Goal: Complete application form

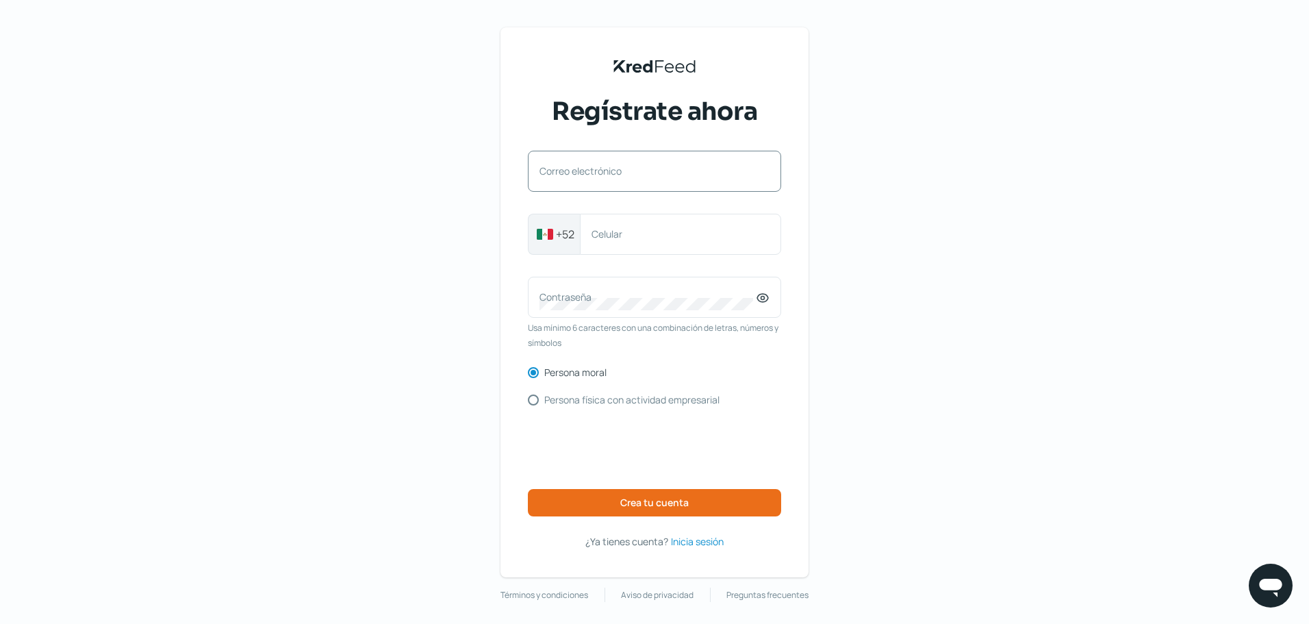
click at [659, 171] on label "Correo electrónico" at bounding box center [647, 170] width 216 height 13
click at [659, 172] on input "Correo electrónico" at bounding box center [654, 178] width 230 height 12
click at [616, 182] on input "Correo electrónico" at bounding box center [654, 178] width 230 height 12
type input "[EMAIL_ADDRESS][DOMAIN_NAME]"
click at [681, 239] on input "5516905825" at bounding box center [680, 234] width 178 height 12
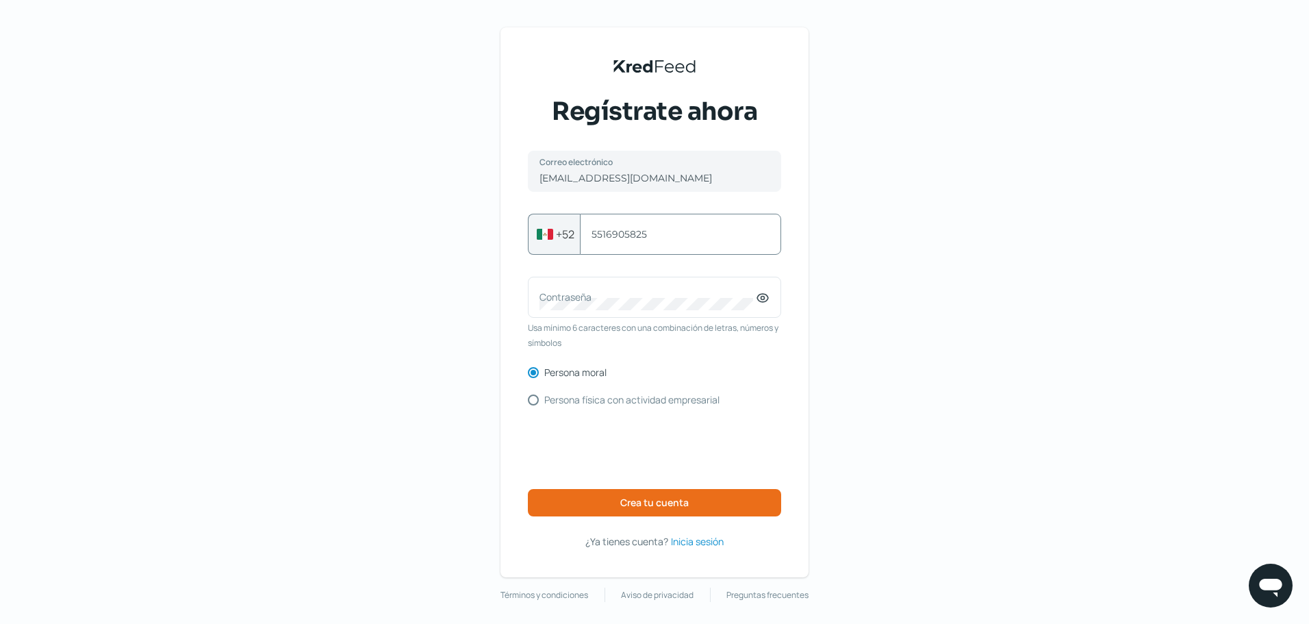
click at [680, 239] on input "5516905825" at bounding box center [680, 234] width 178 height 12
type input "5611856848"
click at [763, 297] on icon at bounding box center [762, 297] width 3 height 3
click at [949, 385] on div "KredFeed's Black Logo Regístrate ahora [EMAIL_ADDRESS][DOMAIN_NAME] Correo elec…" at bounding box center [654, 314] width 1309 height 629
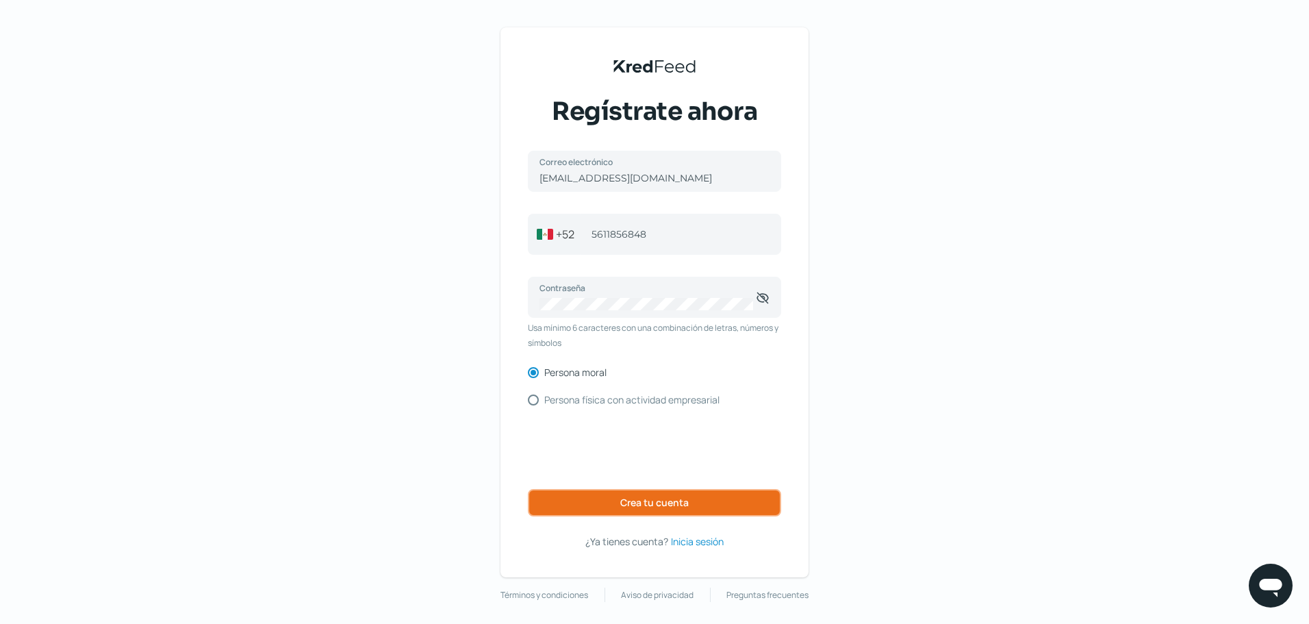
click at [654, 505] on span "Crea tu cuenta" at bounding box center [654, 503] width 68 height 10
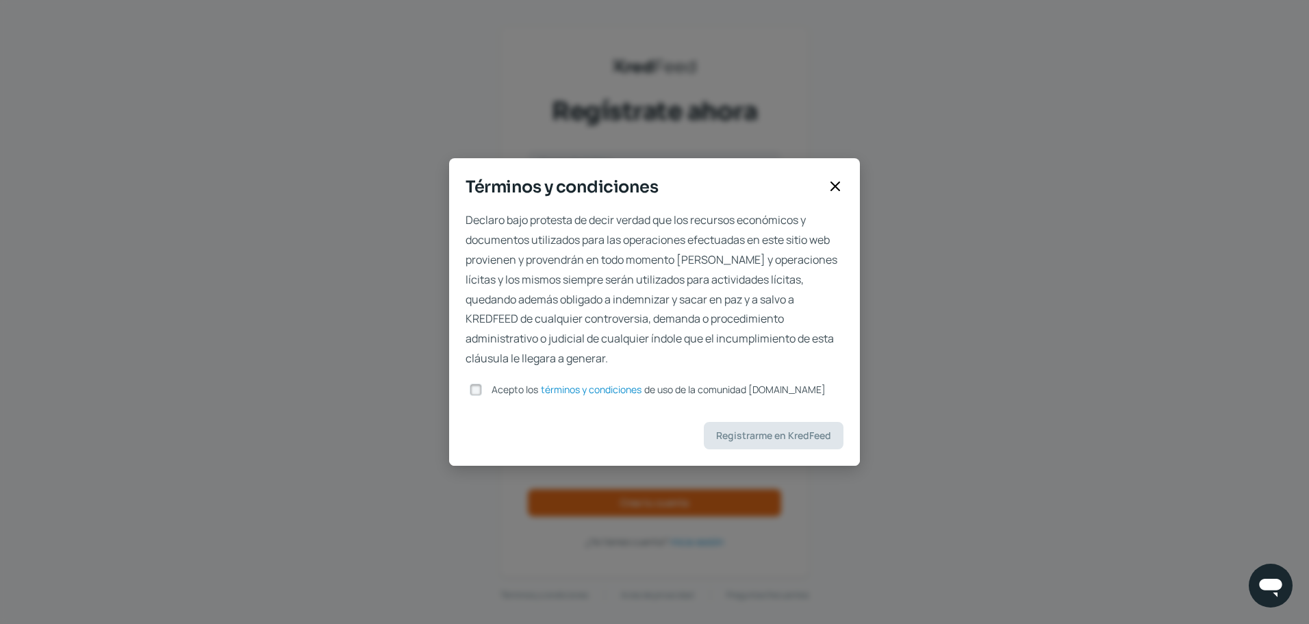
click at [480, 391] on input "Acepto los términos y condiciones de uso de la comunidad [DOMAIN_NAME]" at bounding box center [476, 389] width 12 height 12
checkbox input "true"
click at [760, 450] on div "Declaro bajo protesta de decir verdad que los recursos económicos y documentos …" at bounding box center [654, 337] width 411 height 255
click at [762, 439] on span "Registrarme en KredFeed" at bounding box center [773, 436] width 115 height 10
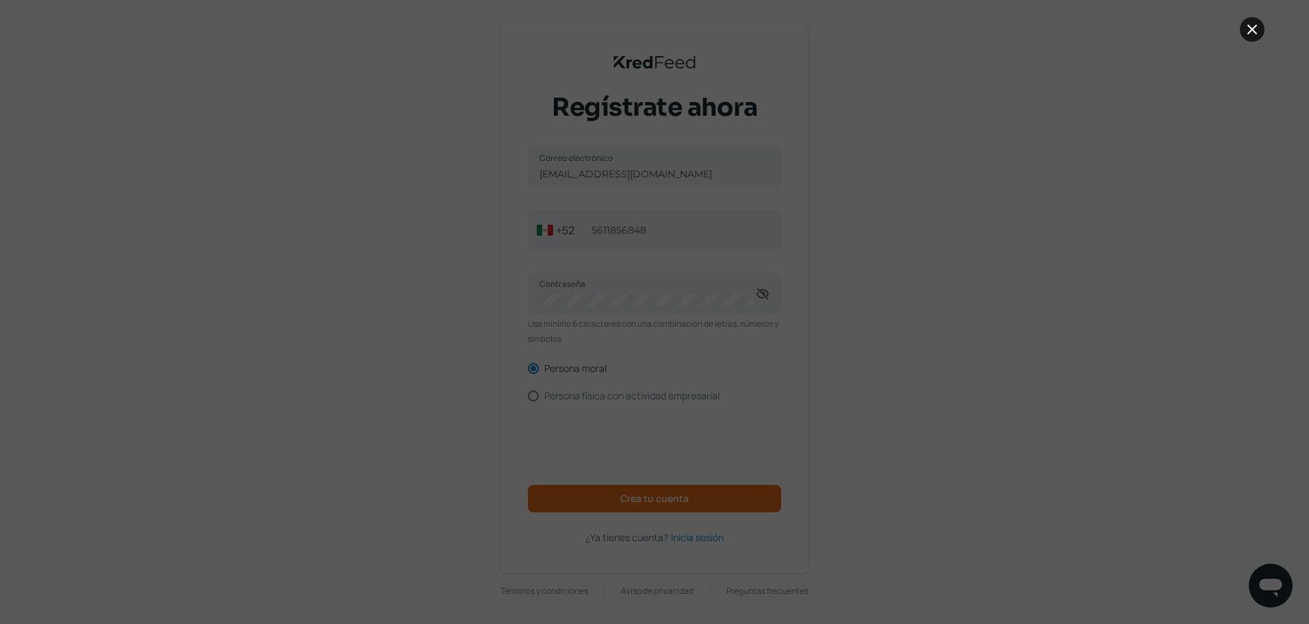
scroll to position [5, 0]
click at [1249, 30] on icon at bounding box center [1252, 29] width 16 height 16
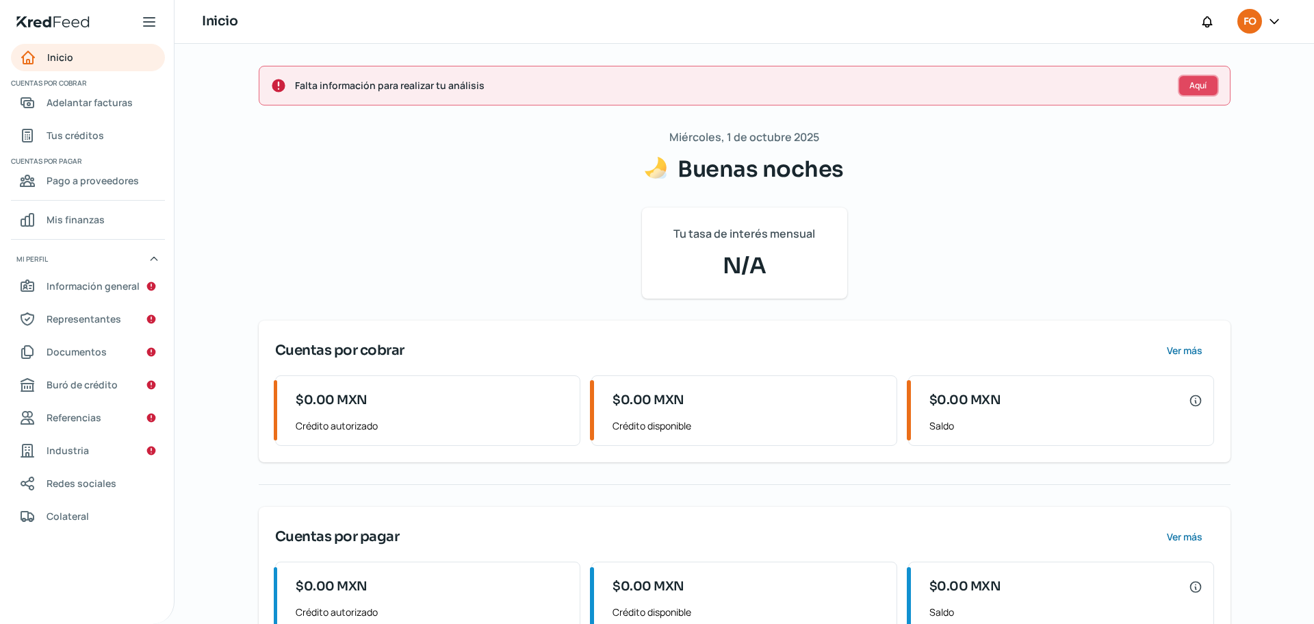
click at [1198, 85] on span "Aquí" at bounding box center [1198, 85] width 17 height 8
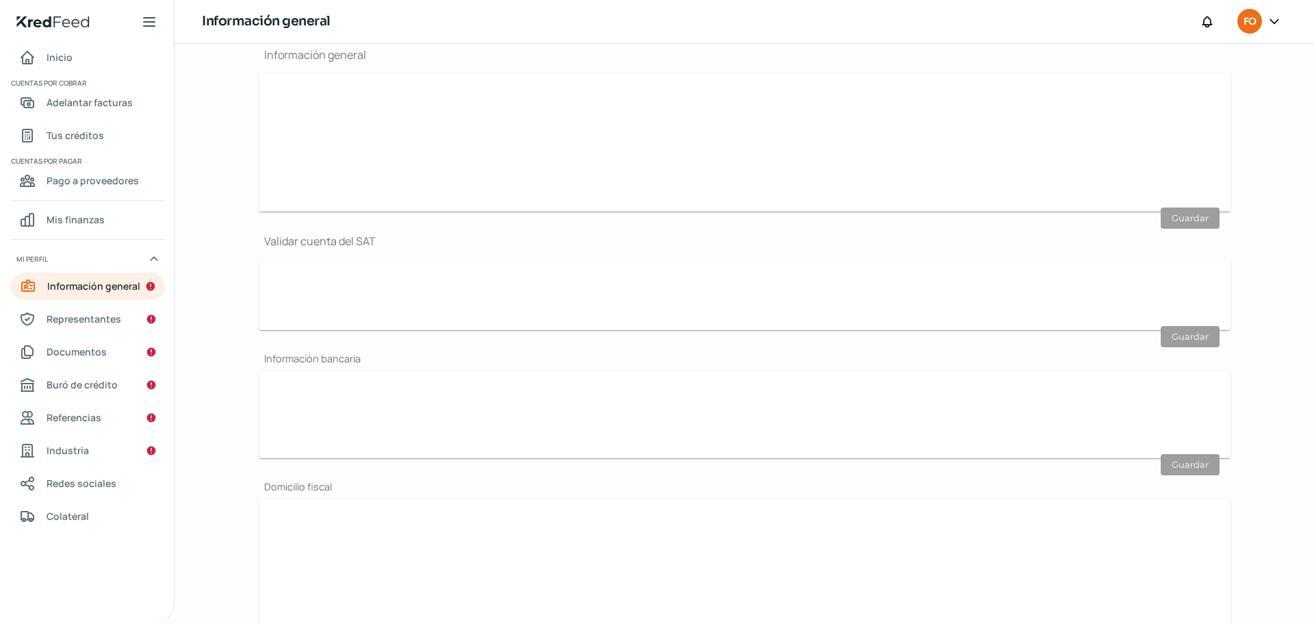
type input "[EMAIL_ADDRESS][DOMAIN_NAME]"
type input "56 - 1185 - 6848"
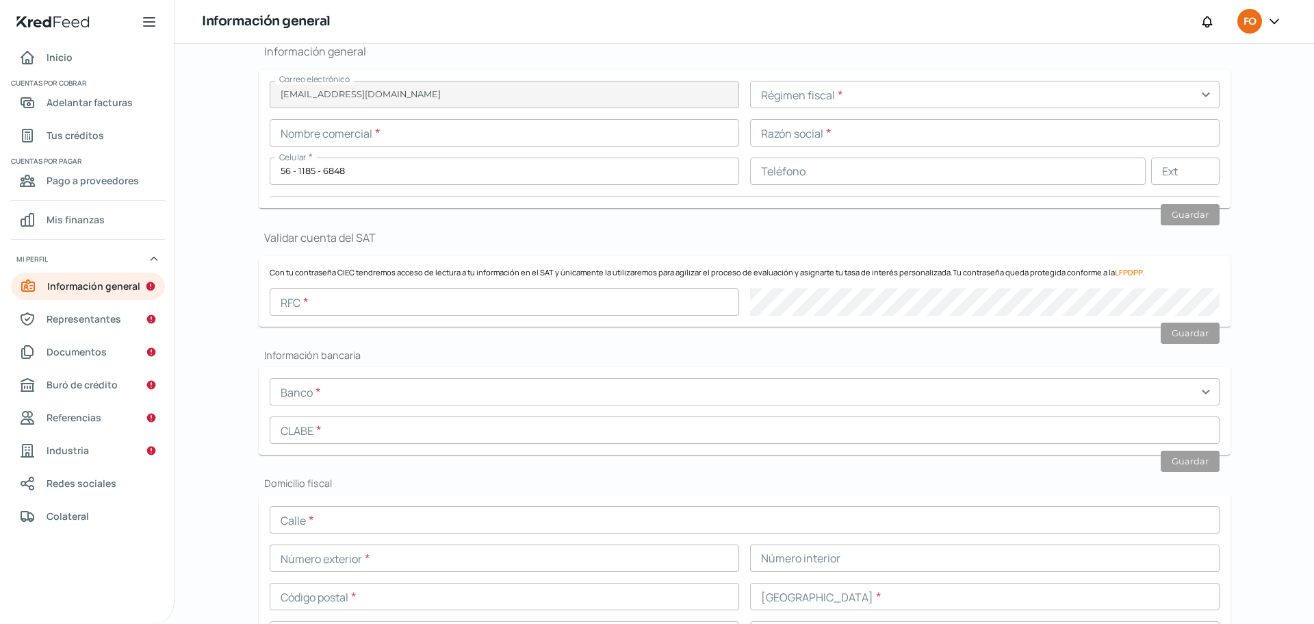
click at [418, 131] on input "text" at bounding box center [505, 132] width 470 height 27
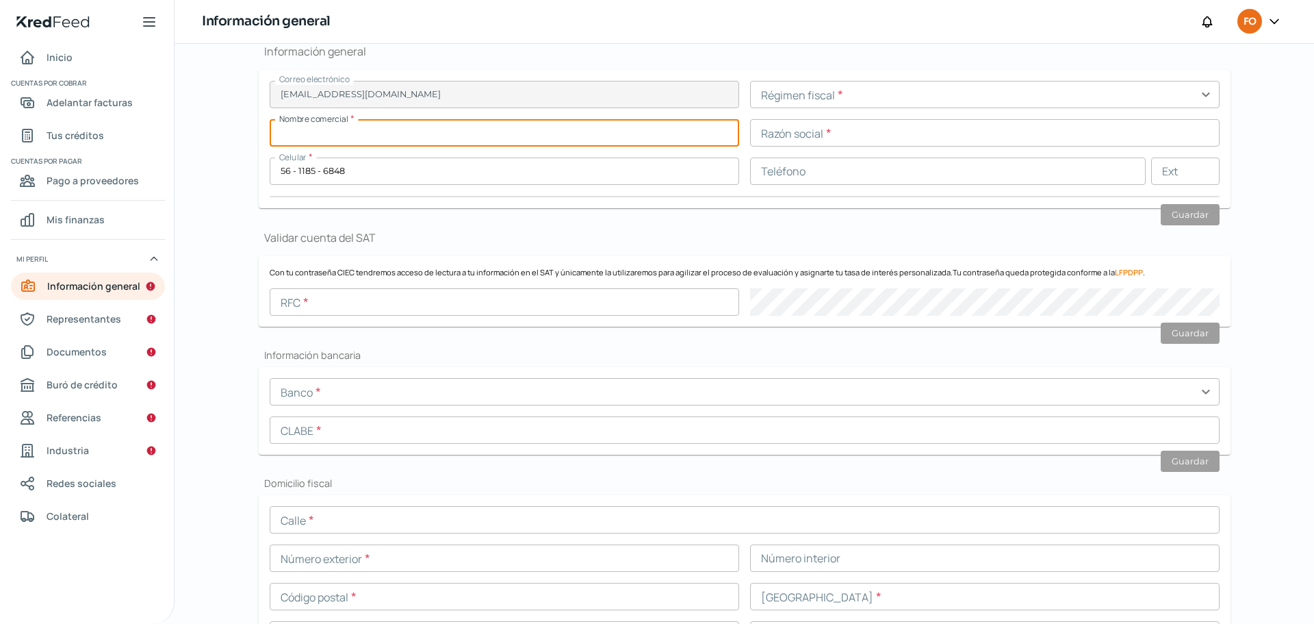
click at [982, 96] on input "text" at bounding box center [985, 94] width 470 height 27
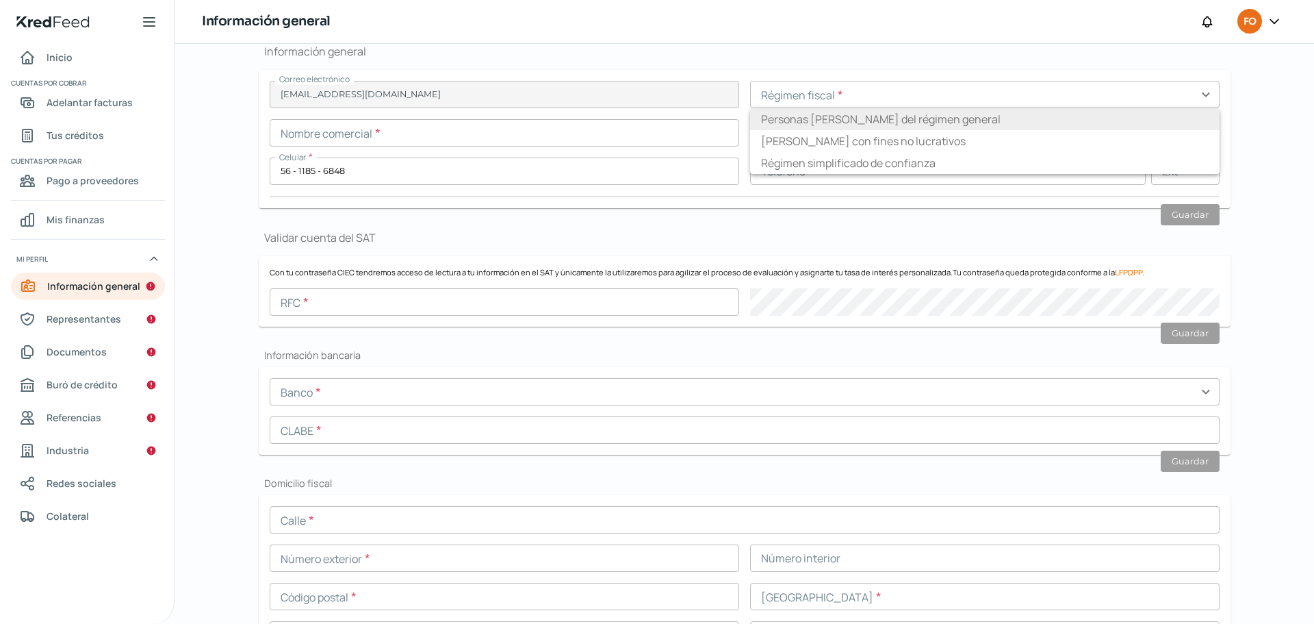
click at [876, 117] on li "Personas [PERSON_NAME] del régimen general" at bounding box center [985, 119] width 470 height 22
type input "Personas [PERSON_NAME] del régimen general"
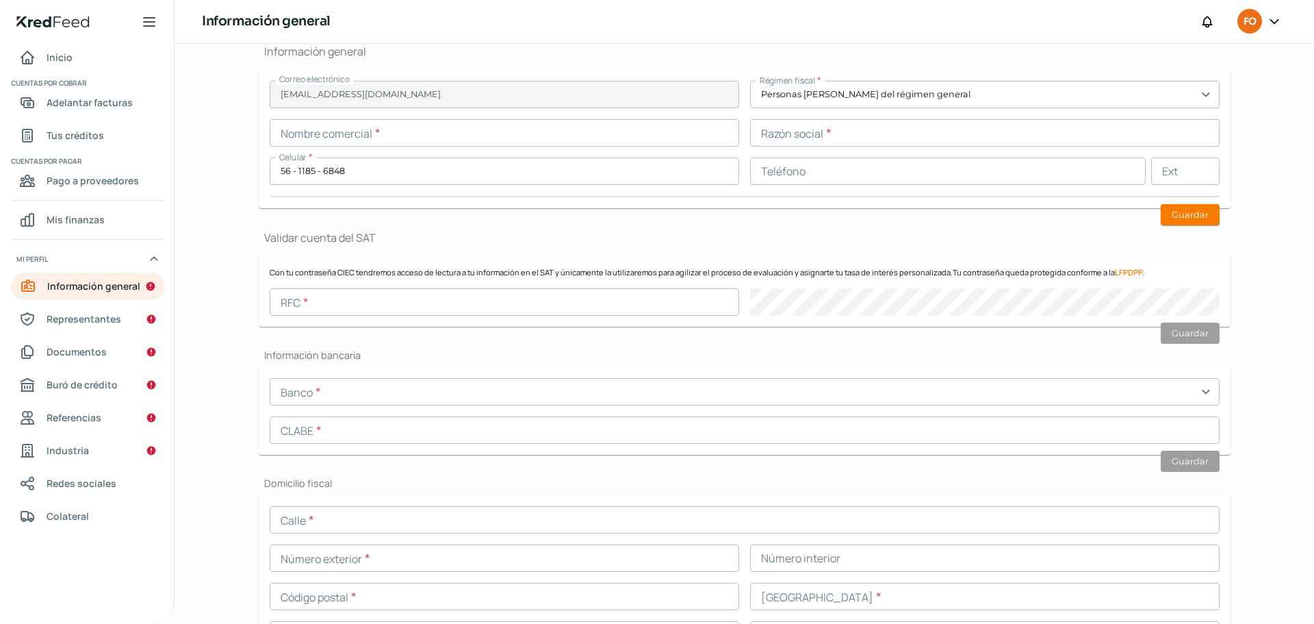
click at [552, 133] on input "text" at bounding box center [505, 132] width 470 height 27
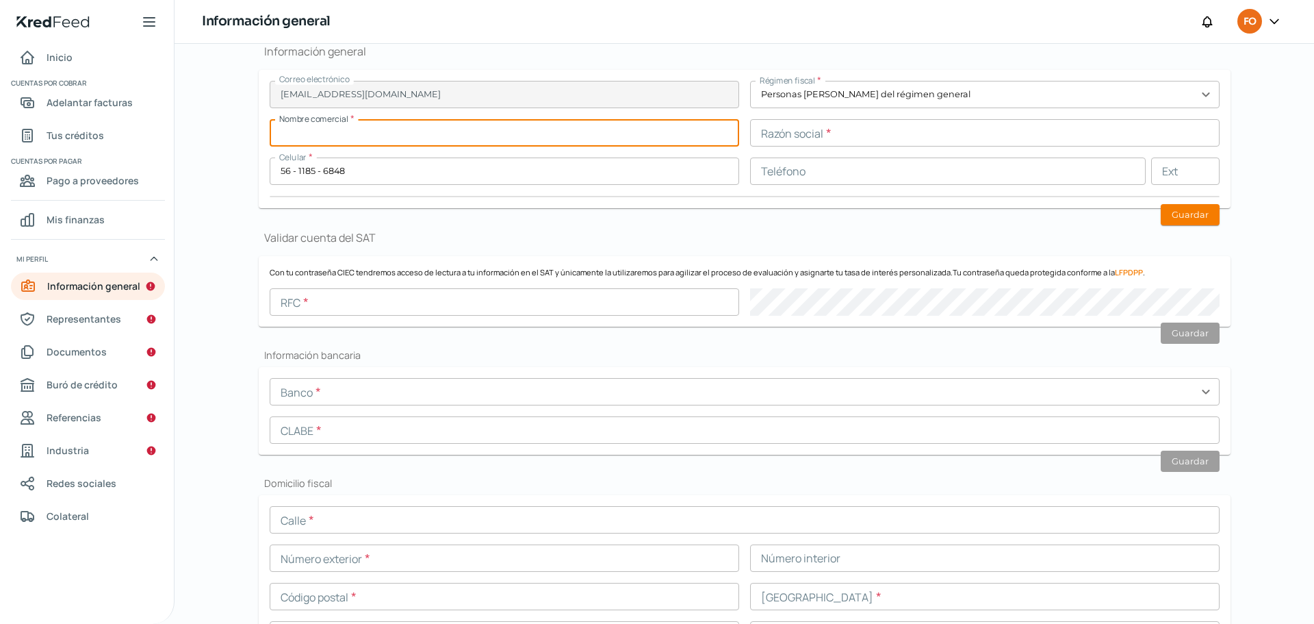
paste input "MEP010731PZ8"
type input "M"
type input "m"
type input "MERCADOTECNIA ESTRATEGICA PROMOCIONAL SA DE CV"
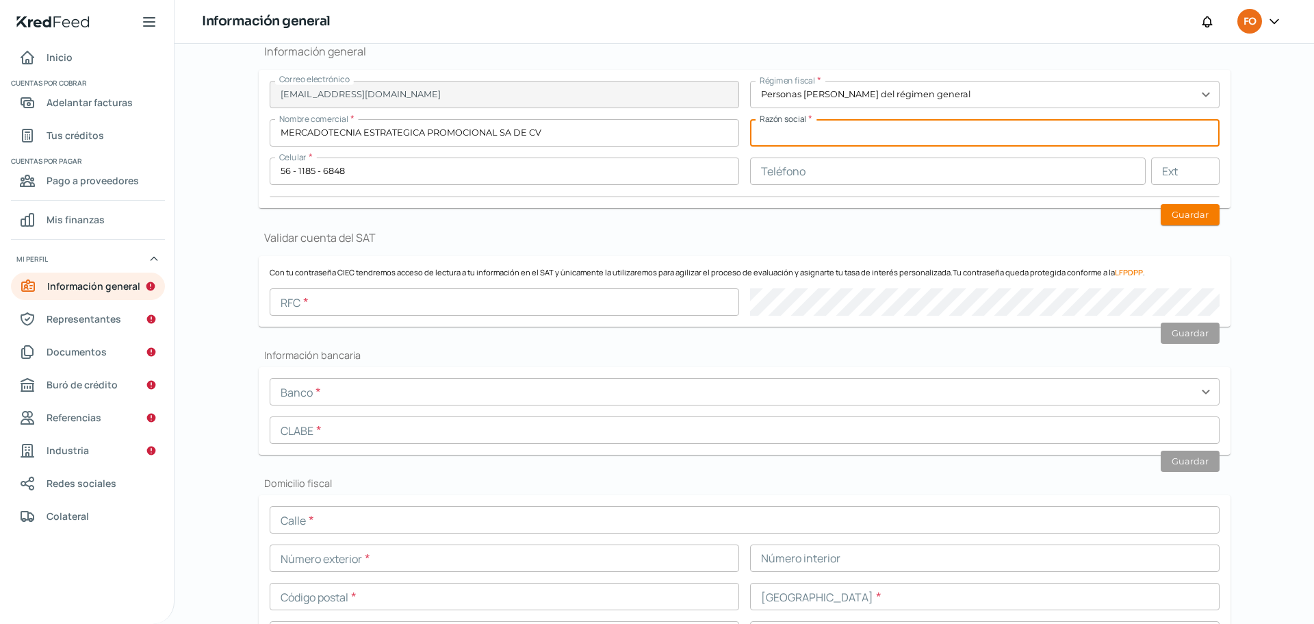
drag, startPoint x: 518, startPoint y: 292, endPoint x: 503, endPoint y: 302, distance: 17.7
click at [517, 292] on input "text" at bounding box center [505, 301] width 470 height 27
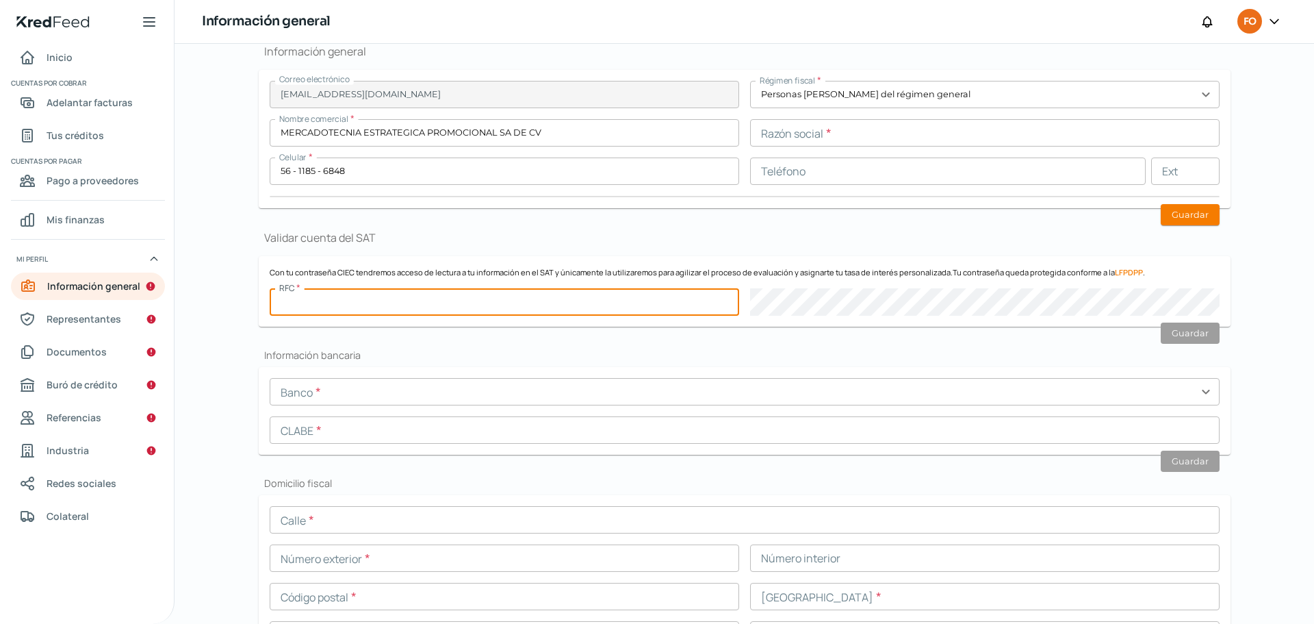
paste input "MEP010731PZ8"
type input "MEP010731PZ8"
click at [431, 133] on input "MERCADOTECNIA ESTRATEGICA PROMOCIONAL SA DE CV" at bounding box center [505, 132] width 470 height 27
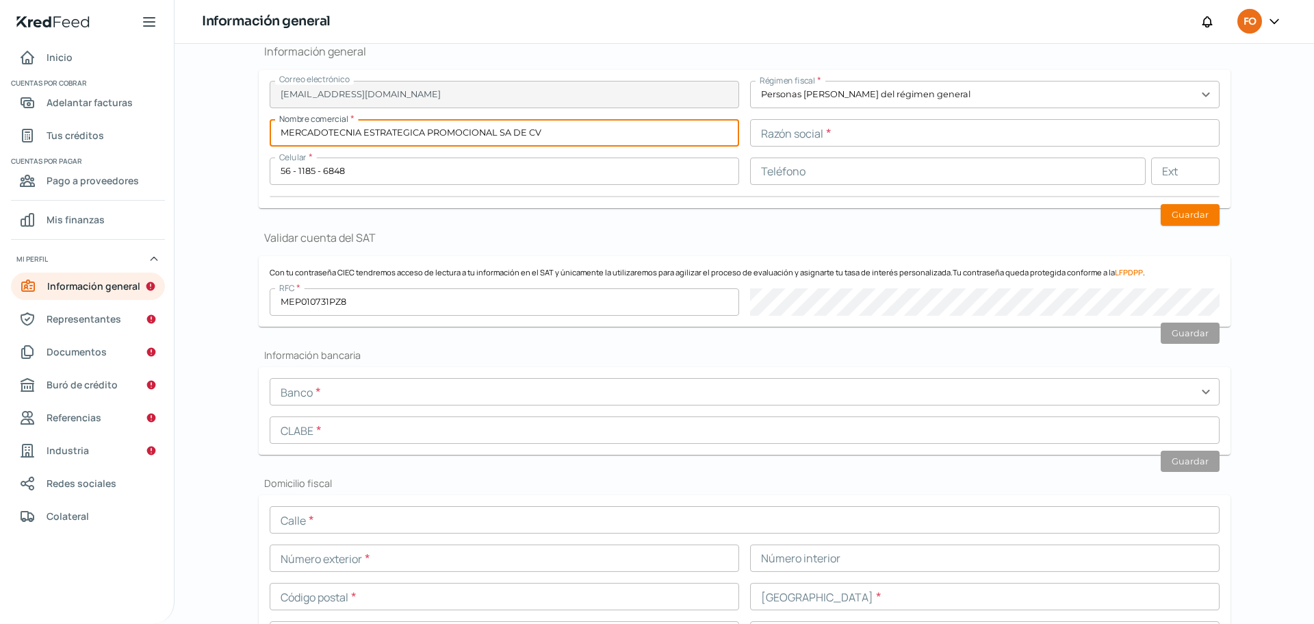
click at [431, 133] on input "MERCADOTECNIA ESTRATEGICA PROMOCIONAL SA DE CV" at bounding box center [505, 132] width 470 height 27
click at [918, 134] on input "text" at bounding box center [985, 132] width 470 height 27
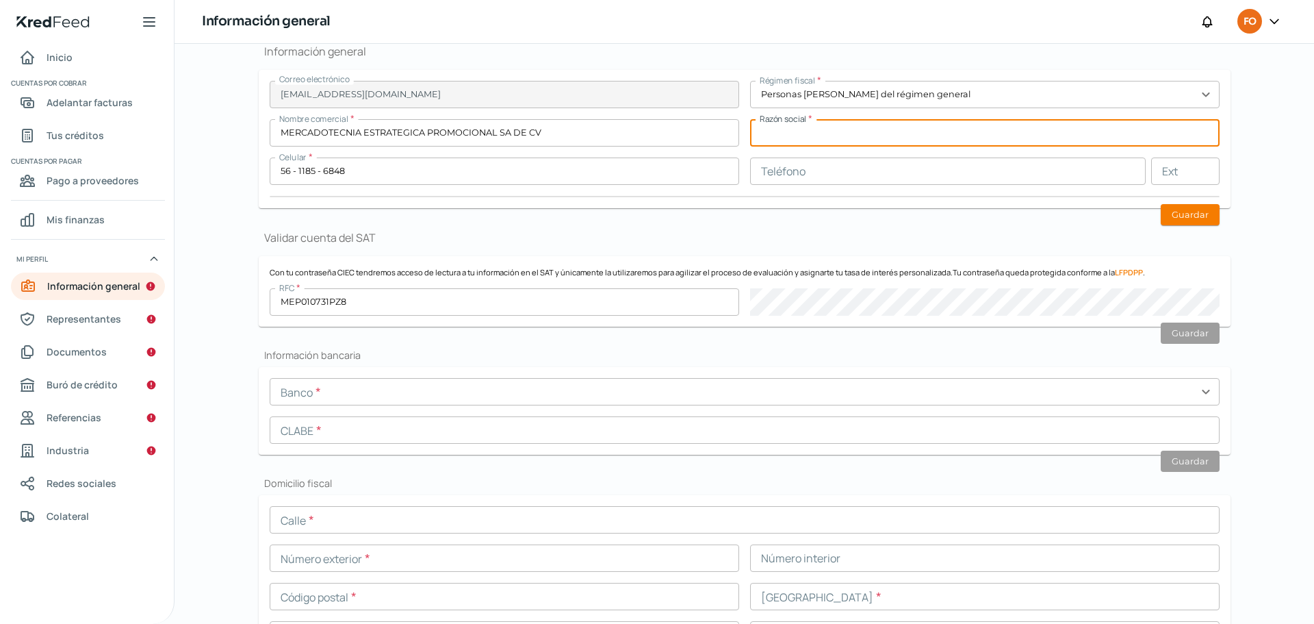
paste input "MERCADOTECNIA ESTRATEGICA PROMOCIONAL SA DE CV"
type input "MERCADOTECNIA ESTRATEGICA PROMOCIONAL SA DE CV"
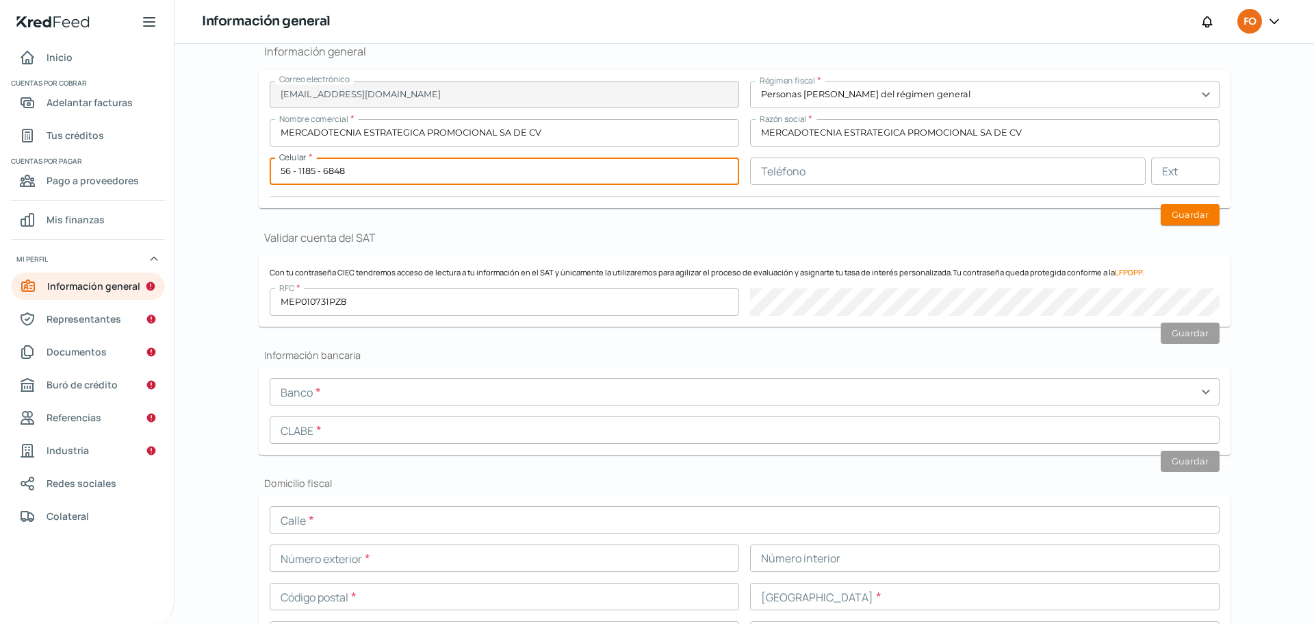
click at [543, 163] on input "56 - 1185 - 6848" at bounding box center [505, 170] width 470 height 27
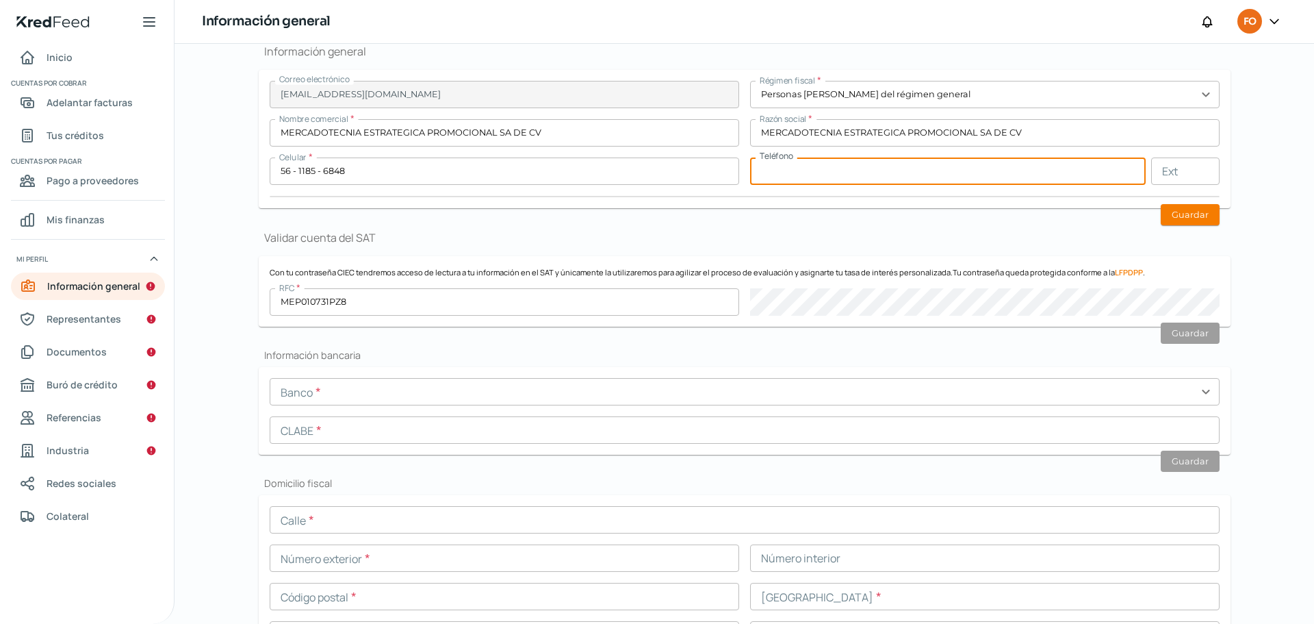
click at [820, 177] on input "text" at bounding box center [948, 170] width 396 height 27
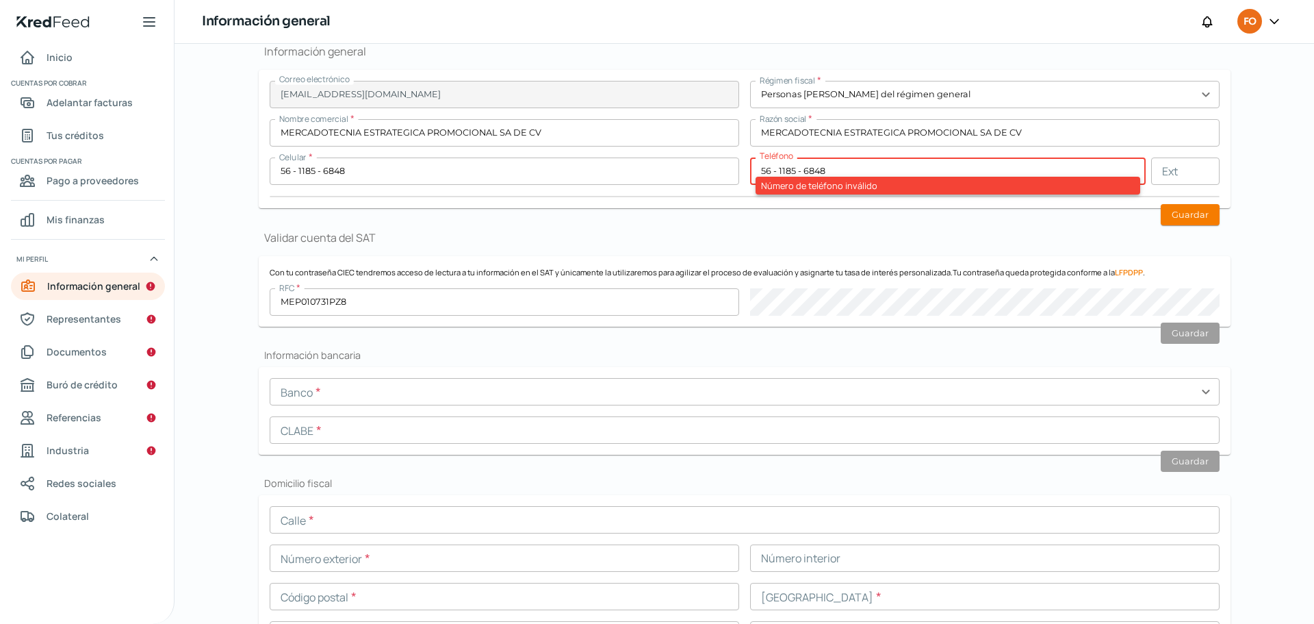
type input "56 - 1185 - 6848"
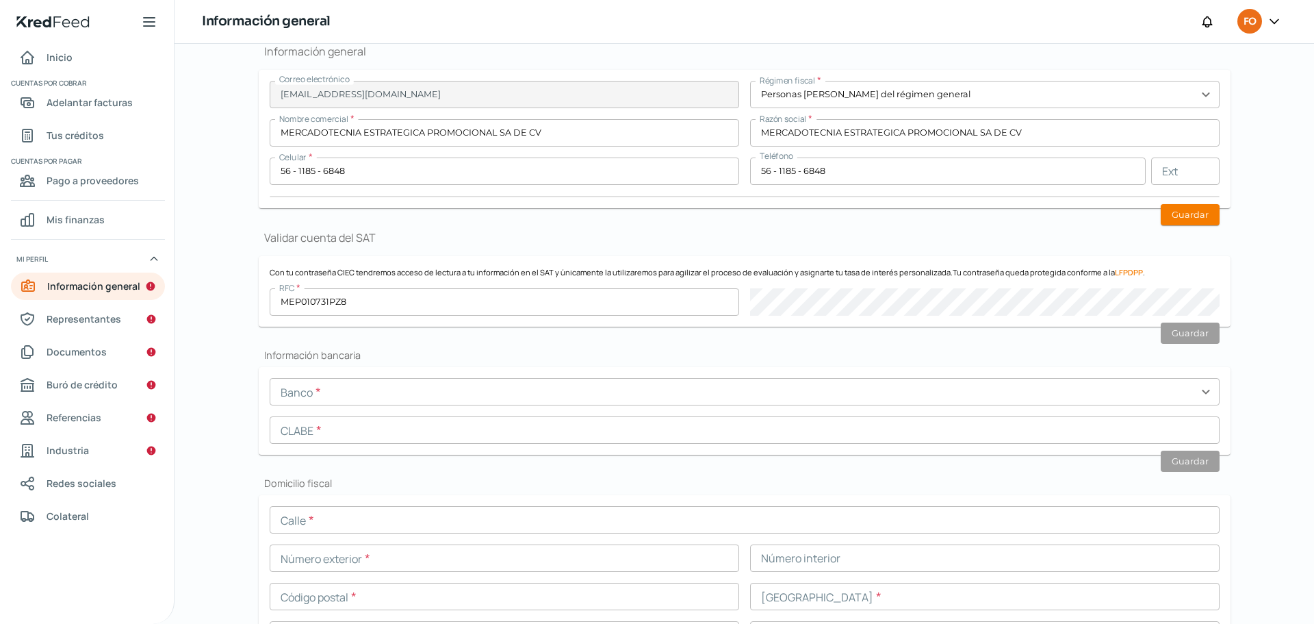
drag, startPoint x: 771, startPoint y: 244, endPoint x: 991, endPoint y: 209, distance: 222.5
click at [772, 244] on h1 "Validar cuenta del SAT" at bounding box center [745, 237] width 972 height 15
click at [1196, 216] on button "Guardar" at bounding box center [1190, 214] width 59 height 21
click at [1187, 329] on button "Guardar" at bounding box center [1190, 332] width 59 height 21
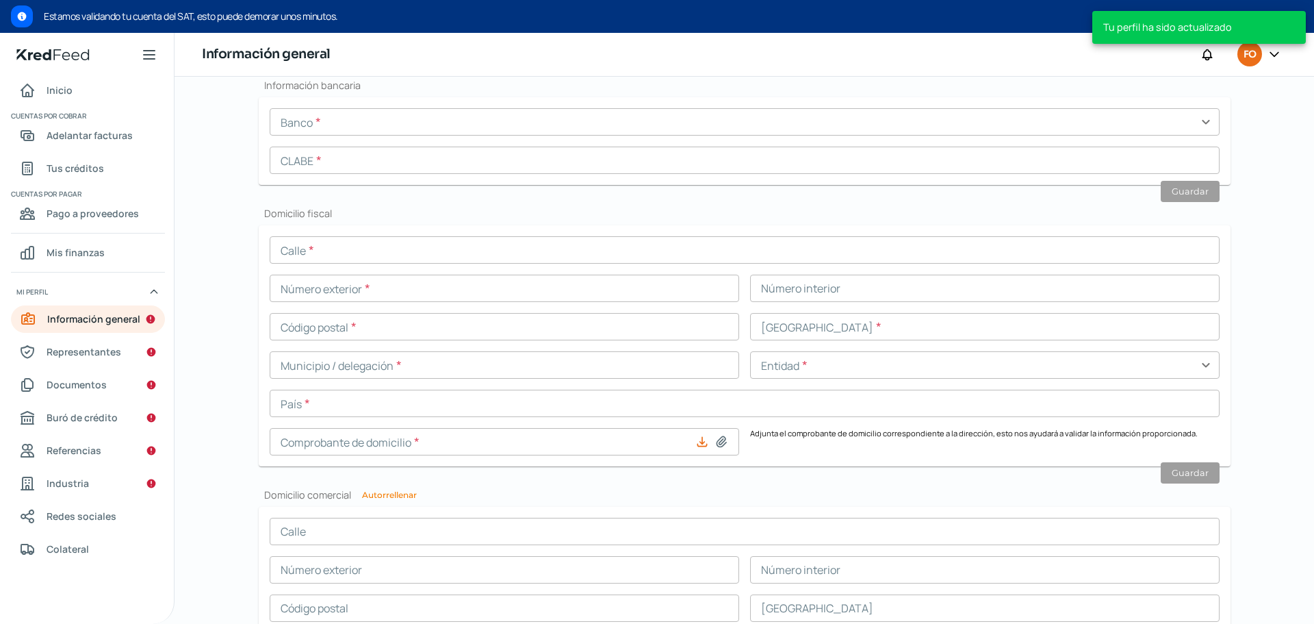
scroll to position [500, 0]
